Goal: Information Seeking & Learning: Learn about a topic

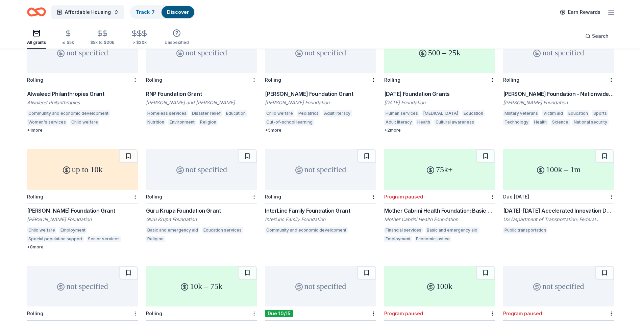
scroll to position [5094, 0]
click at [198, 212] on div "Guru Krupa Foundation Grant" at bounding box center [201, 211] width 111 height 8
click at [327, 210] on div "InterLinc Family Foundation Grant" at bounding box center [320, 211] width 111 height 8
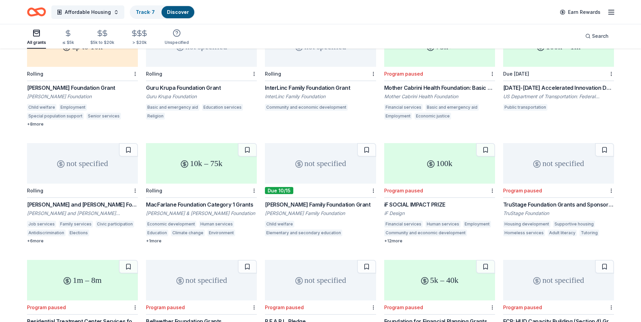
scroll to position [5226, 0]
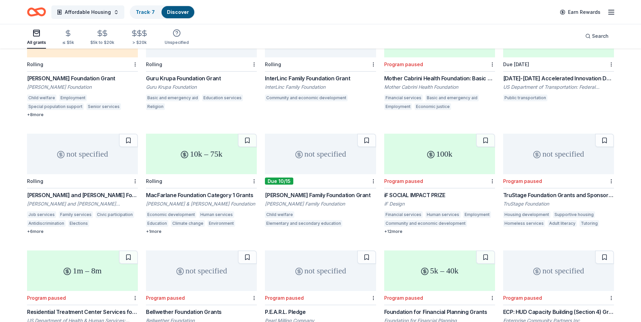
click at [108, 195] on div "Lynde and Harry Bradley Foundation Grant" at bounding box center [82, 195] width 111 height 8
click at [230, 195] on div "MacFarlane Foundation Category 1 Grants" at bounding box center [201, 195] width 111 height 8
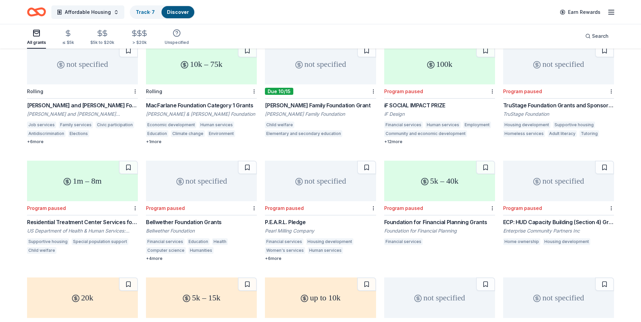
scroll to position [5327, 0]
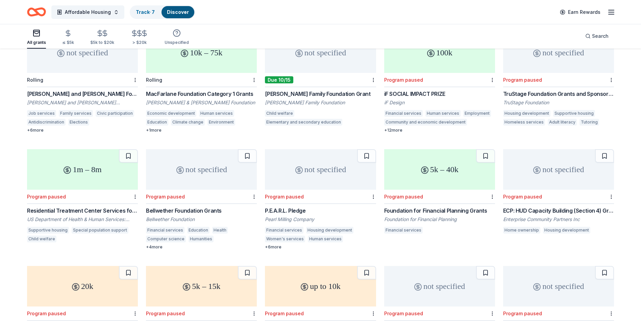
click at [72, 94] on div "Lynde and Harry Bradley Foundation Grant" at bounding box center [82, 94] width 111 height 8
click at [421, 93] on div "iF SOCIAL IMPACT PRIZE" at bounding box center [439, 94] width 111 height 8
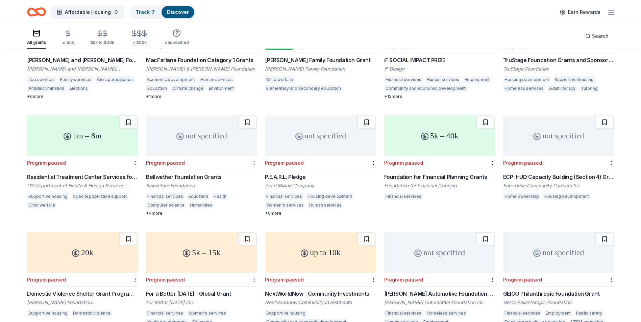
click at [68, 176] on div "Residential Treatment Center Services for Unaccompanied Children" at bounding box center [82, 177] width 111 height 8
click at [189, 177] on div "Bellwether Foundation Grants" at bounding box center [201, 177] width 111 height 8
click at [209, 176] on div "Bellwether Foundation Grants" at bounding box center [201, 177] width 111 height 8
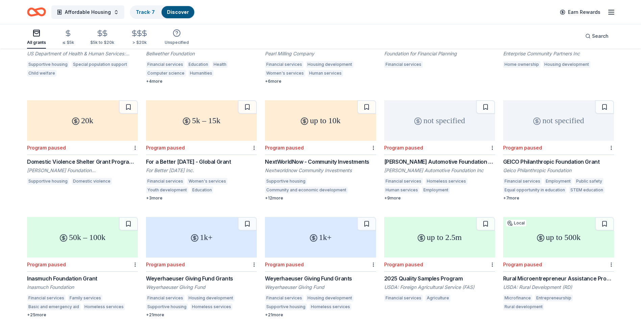
scroll to position [5494, 0]
click at [100, 161] on div "Domestic Violence Shelter Grant Program (United States)" at bounding box center [82, 161] width 111 height 8
click at [535, 159] on div "GEICO Philanthropic Foundation Grant" at bounding box center [558, 161] width 111 height 8
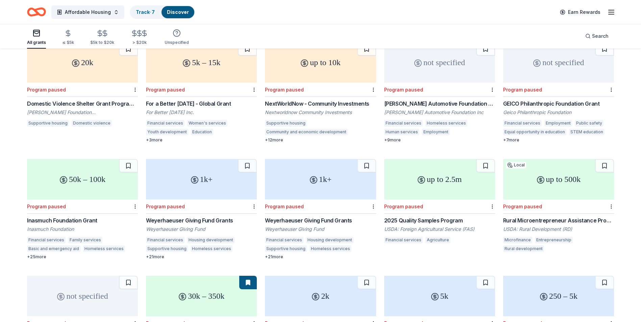
scroll to position [5561, 0]
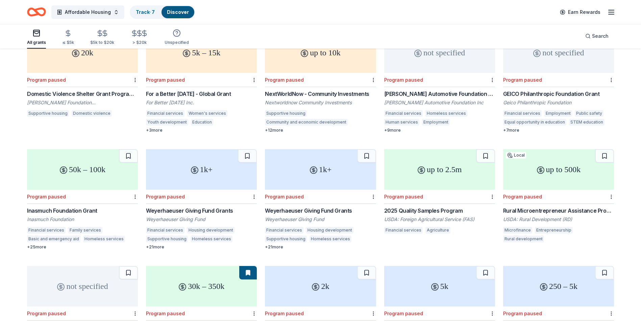
click at [429, 92] on div "O'Reilly Automotive Foundation Grant" at bounding box center [439, 94] width 111 height 8
click at [81, 210] on div "Inasmuch Foundation Grant" at bounding box center [82, 211] width 111 height 8
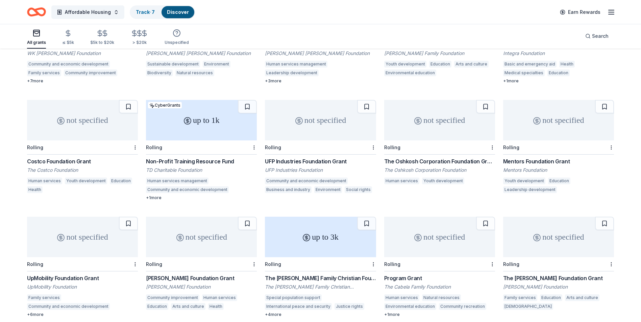
scroll to position [6228, 0]
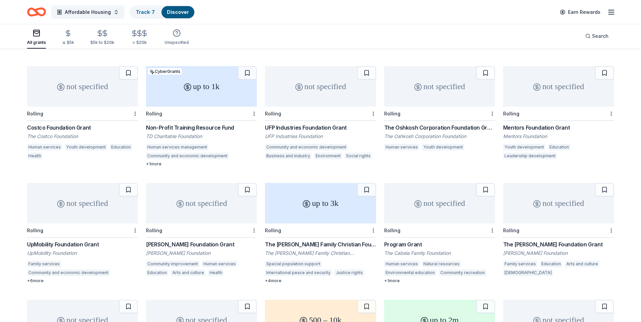
click at [298, 127] on div "UFP Industries Foundation Grant" at bounding box center [320, 128] width 111 height 8
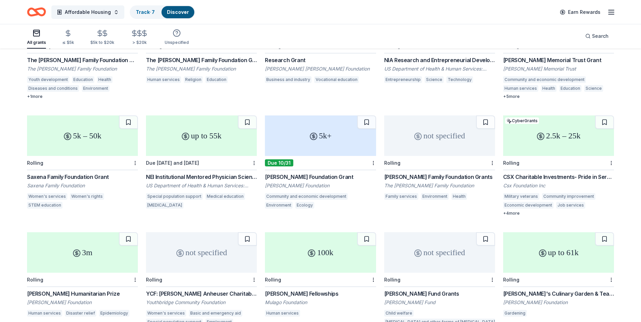
scroll to position [6563, 0]
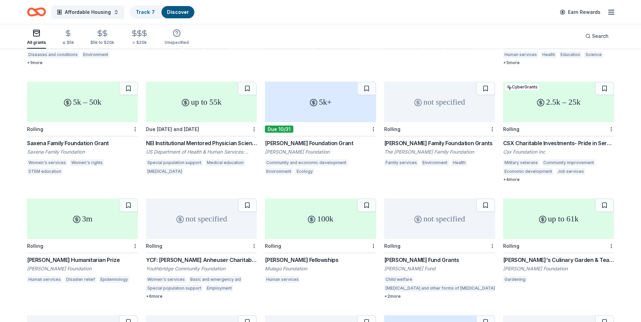
click at [76, 141] on div "Saxena Family Foundation Grant" at bounding box center [82, 143] width 111 height 8
click at [310, 145] on div "Lawrence Foundation Grant" at bounding box center [320, 143] width 111 height 8
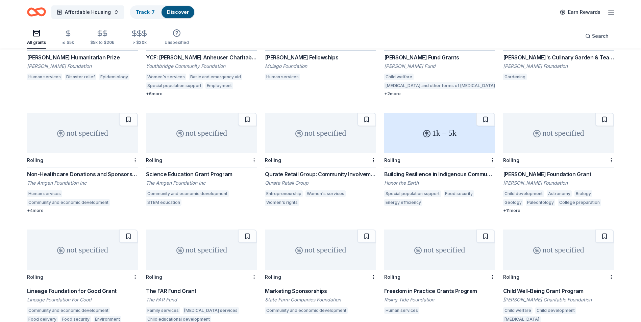
scroll to position [6823, 0]
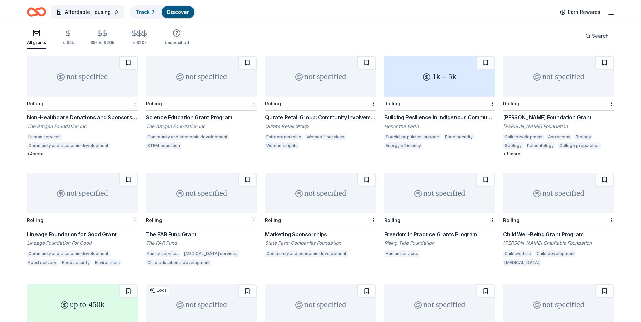
click at [524, 117] on div "Brinson Foundation Grant" at bounding box center [558, 117] width 111 height 8
click at [93, 234] on div "Lineage Foundation for Good Grant" at bounding box center [82, 234] width 111 height 8
click at [194, 235] on div "The FAR Fund Grant" at bounding box center [201, 234] width 111 height 8
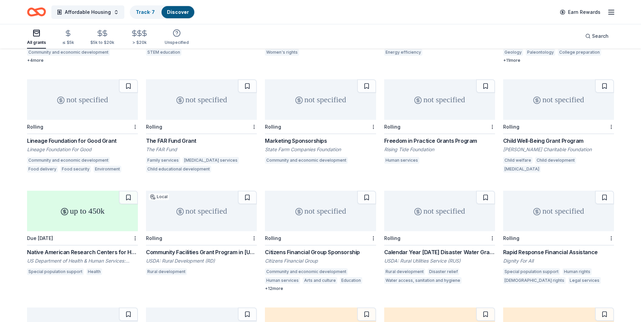
scroll to position [6924, 0]
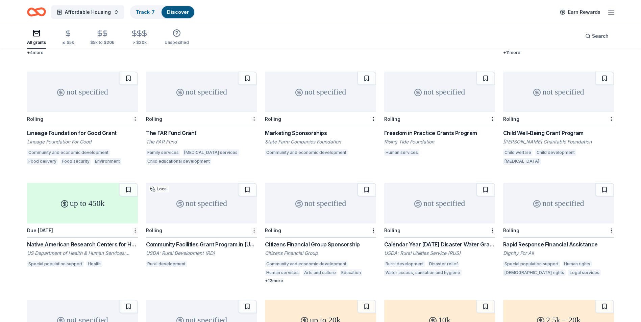
click at [534, 132] on div "Child Well-Being Grant Program" at bounding box center [558, 133] width 111 height 8
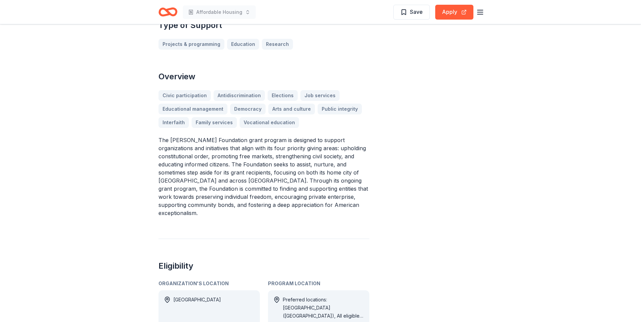
scroll to position [135, 0]
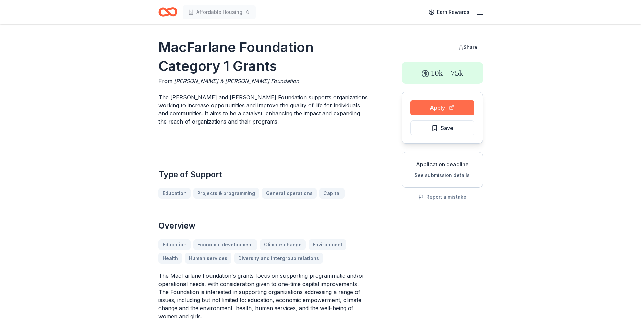
click at [436, 107] on button "Apply" at bounding box center [442, 107] width 64 height 15
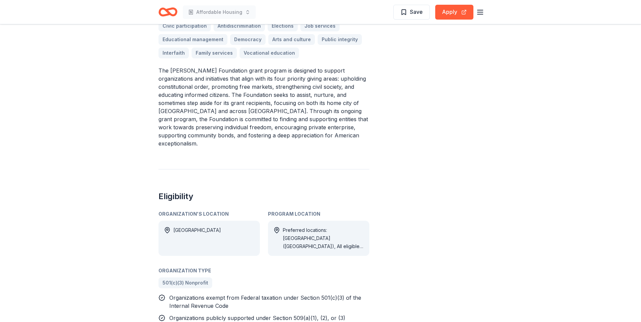
scroll to position [270, 0]
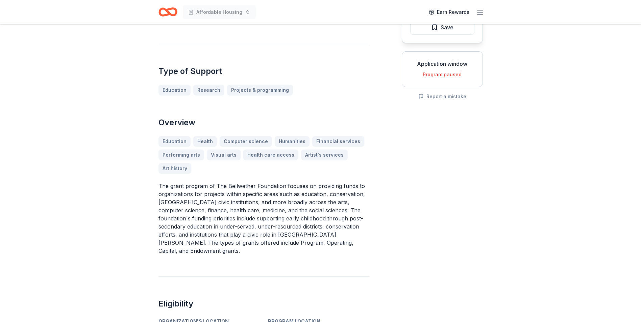
scroll to position [101, 0]
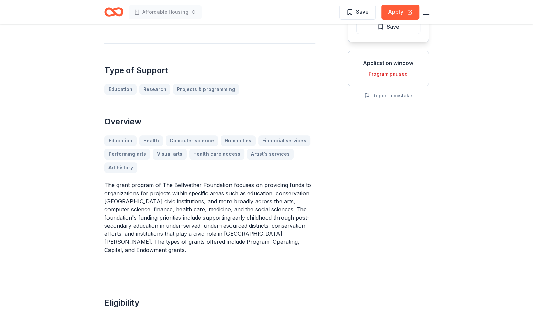
drag, startPoint x: 346, startPoint y: 159, endPoint x: 355, endPoint y: 154, distance: 10.9
click at [355, 154] on div "Bellwether Foundation Grants From Bellwether Foundation The mission of The Bell…" at bounding box center [266, 260] width 324 height 647
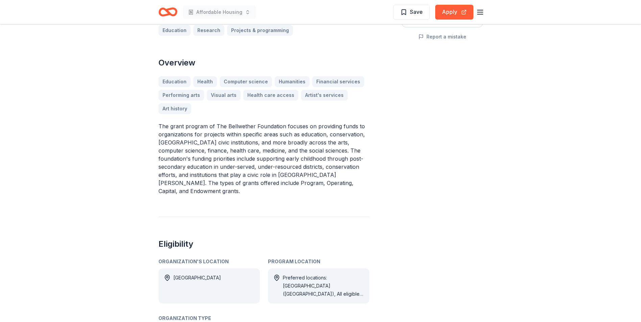
scroll to position [135, 0]
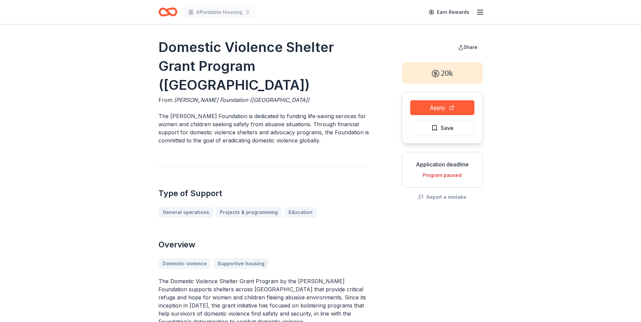
drag, startPoint x: 138, startPoint y: 0, endPoint x: 508, endPoint y: 279, distance: 463.2
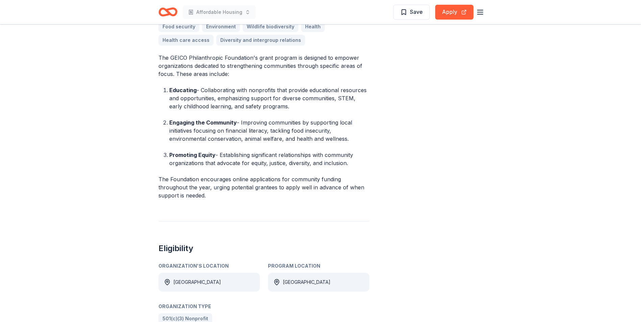
scroll to position [203, 0]
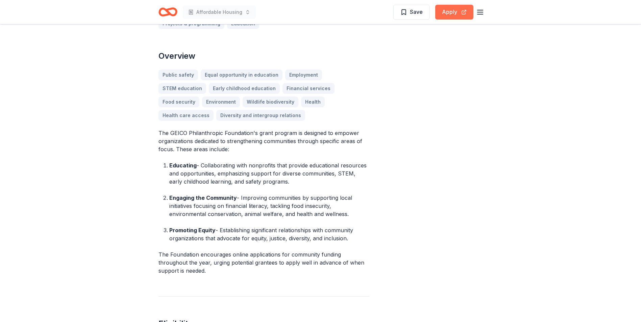
click at [452, 9] on button "Apply" at bounding box center [454, 12] width 38 height 15
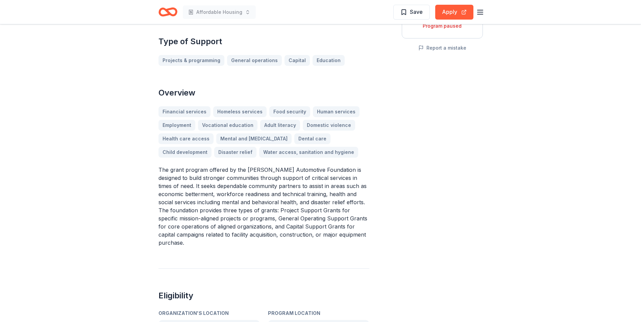
scroll to position [101, 0]
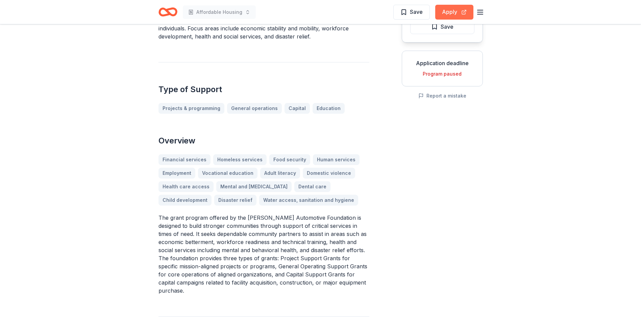
click at [450, 16] on button "Apply" at bounding box center [454, 12] width 38 height 15
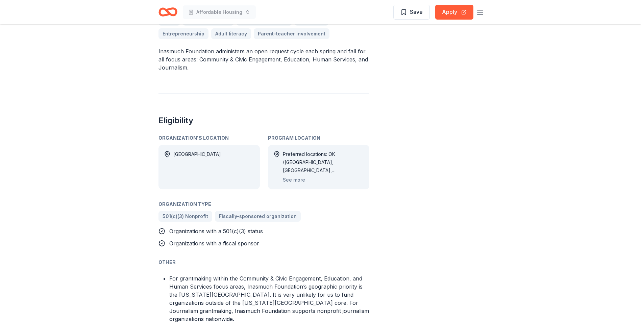
scroll to position [270, 0]
click at [301, 182] on button "See more" at bounding box center [294, 181] width 22 height 8
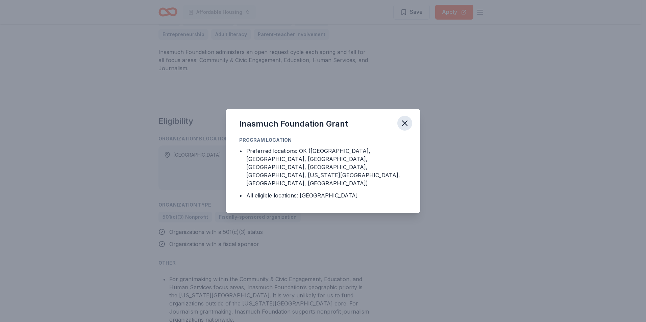
click at [405, 126] on icon "button" at bounding box center [404, 123] width 5 height 5
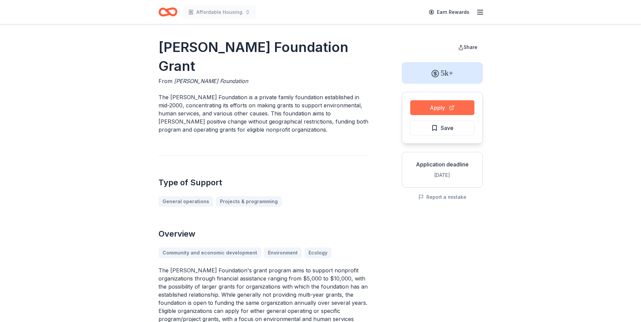
click at [441, 109] on button "Apply" at bounding box center [442, 107] width 64 height 15
click at [422, 109] on button "Apply" at bounding box center [442, 107] width 64 height 15
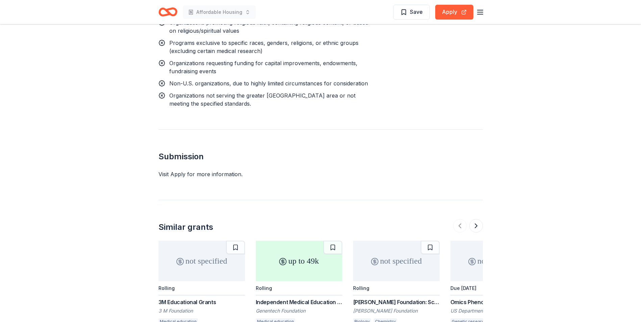
scroll to position [777, 0]
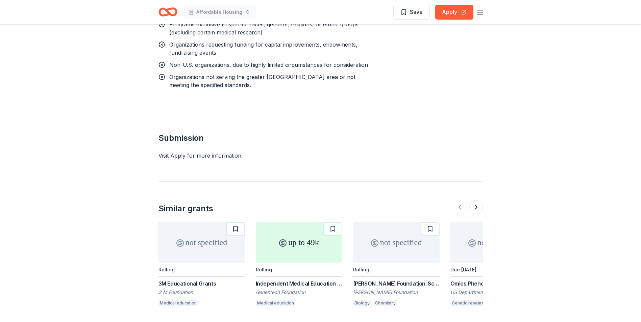
click at [194, 280] on div "3M Educational Grants" at bounding box center [201, 284] width 86 height 8
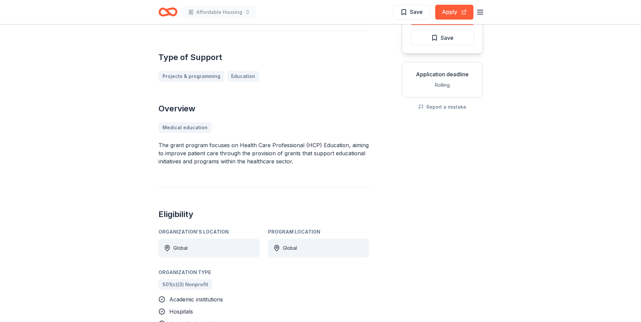
scroll to position [68, 0]
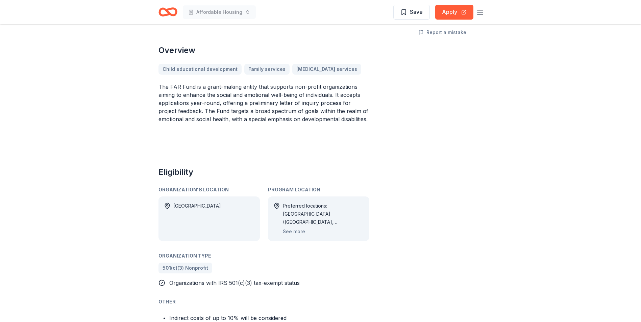
scroll to position [169, 0]
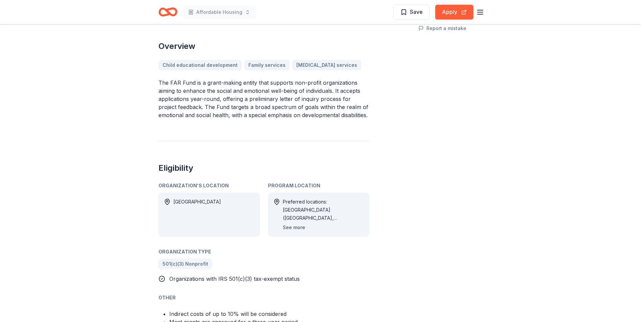
click at [291, 232] on button "See more" at bounding box center [294, 228] width 22 height 8
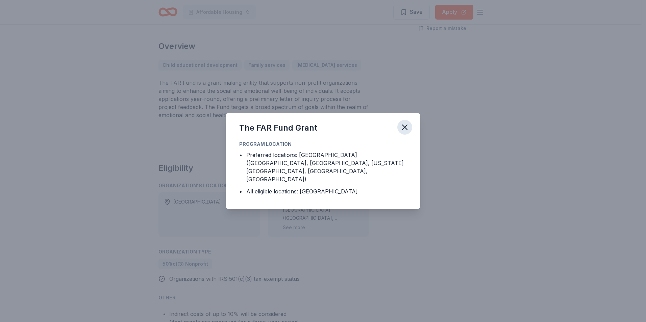
click at [404, 130] on icon "button" at bounding box center [404, 127] width 5 height 5
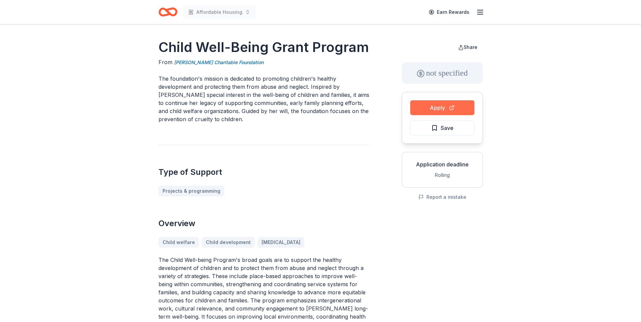
click at [436, 109] on button "Apply" at bounding box center [442, 107] width 64 height 15
